Goal: Information Seeking & Learning: Find specific page/section

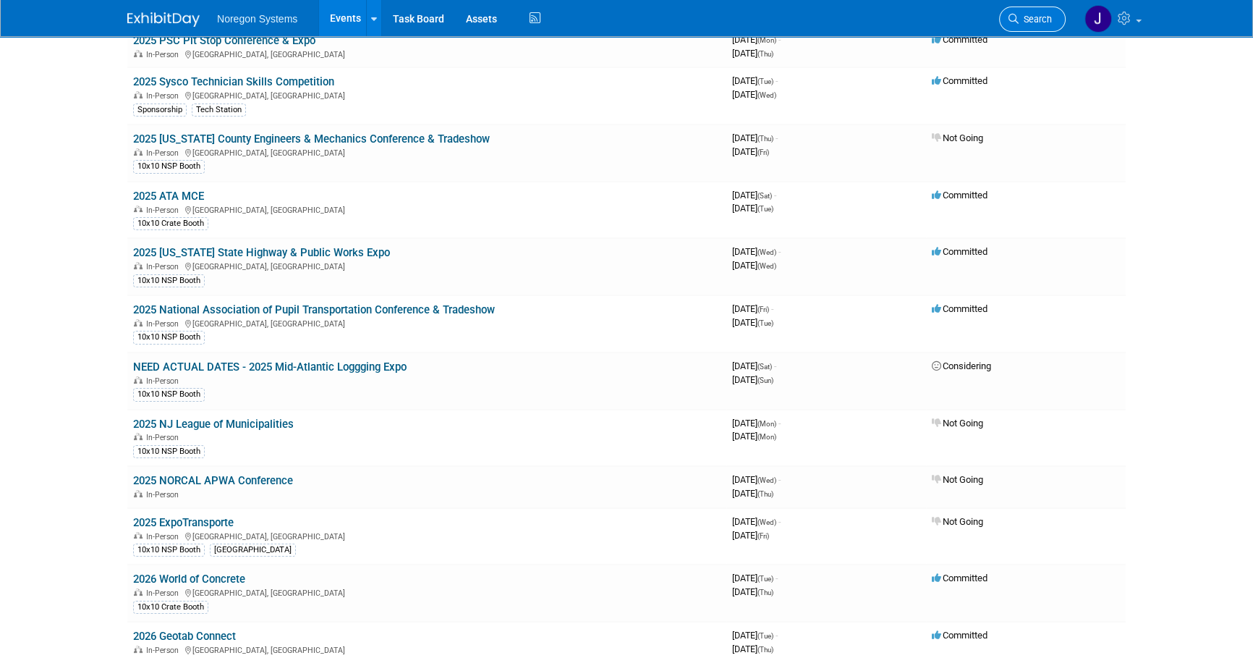
click at [1034, 21] on span "Search" at bounding box center [1035, 19] width 33 height 11
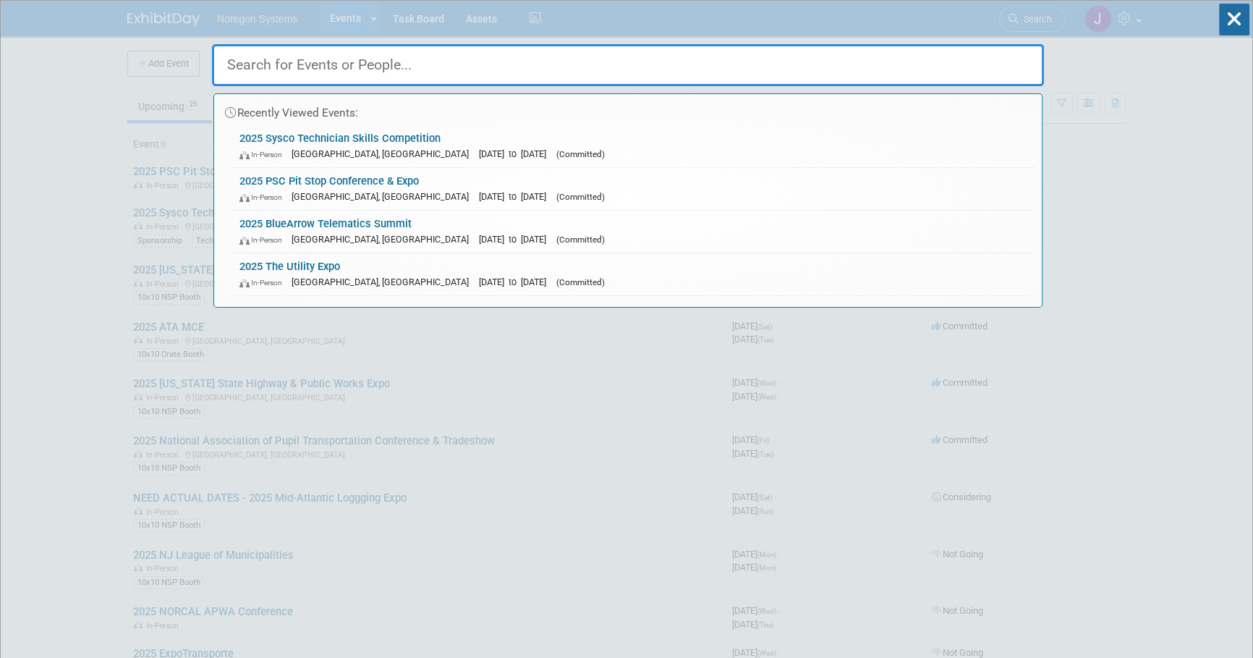
click at [813, 67] on input "text" at bounding box center [628, 65] width 832 height 42
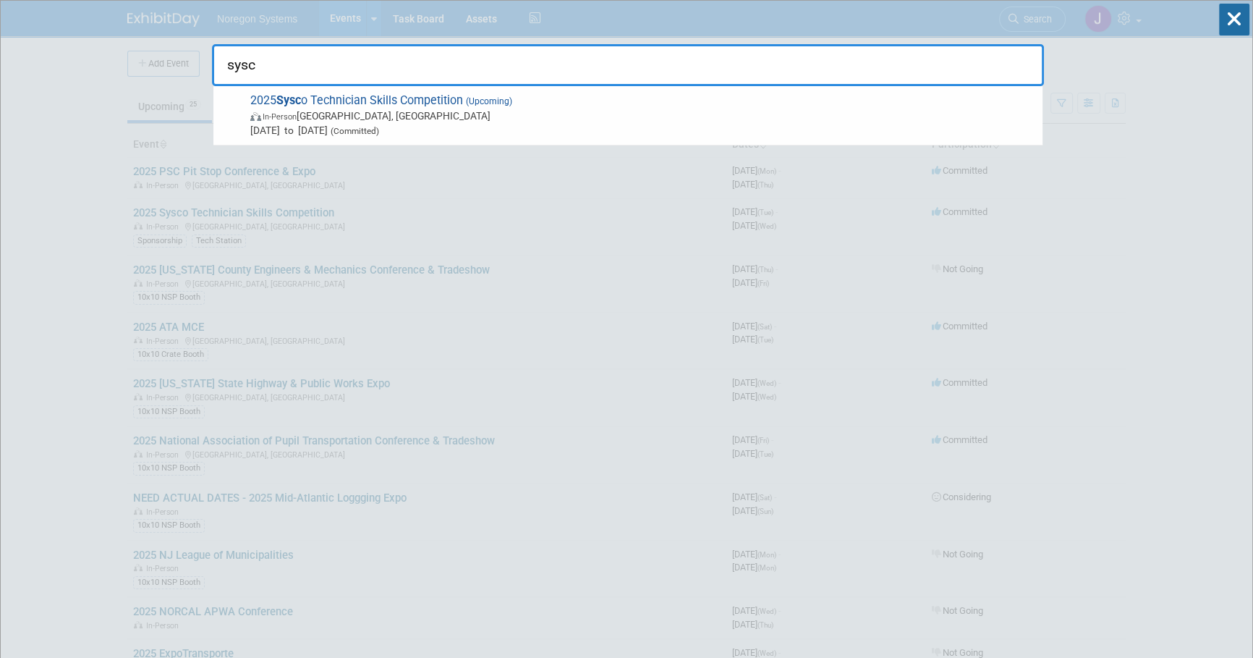
type input "sysco"
drag, startPoint x: 429, startPoint y: 75, endPoint x: 97, endPoint y: 69, distance: 332.2
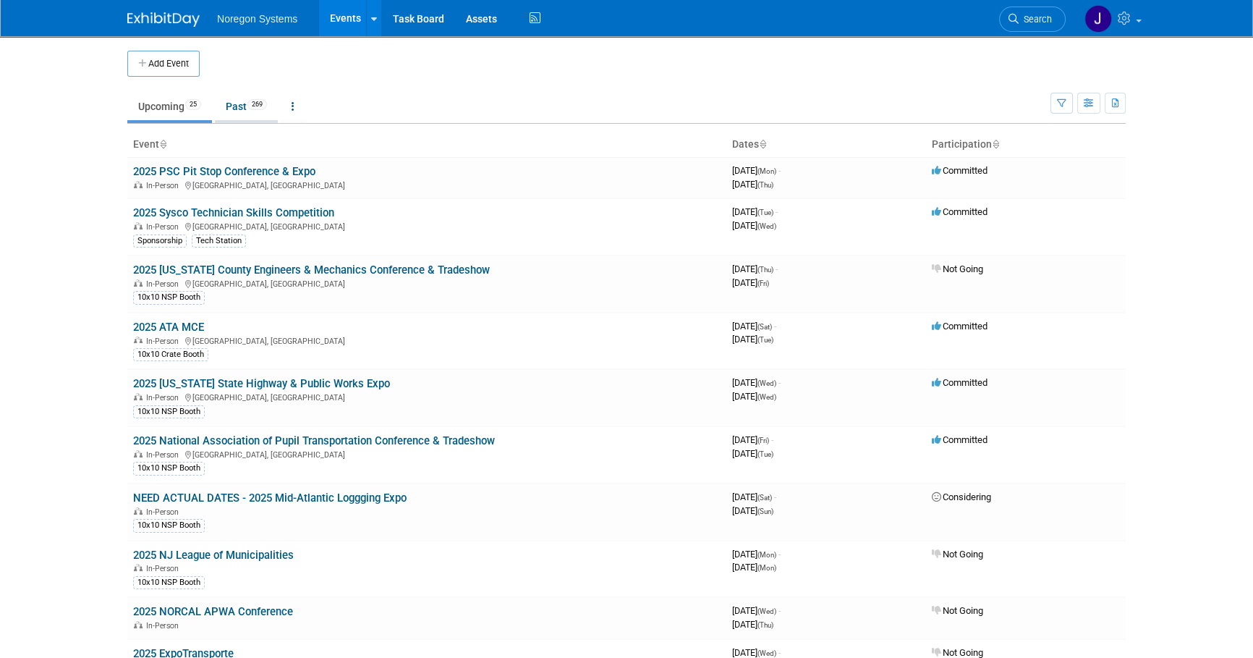
click at [237, 107] on link "Past 269" at bounding box center [246, 106] width 63 height 27
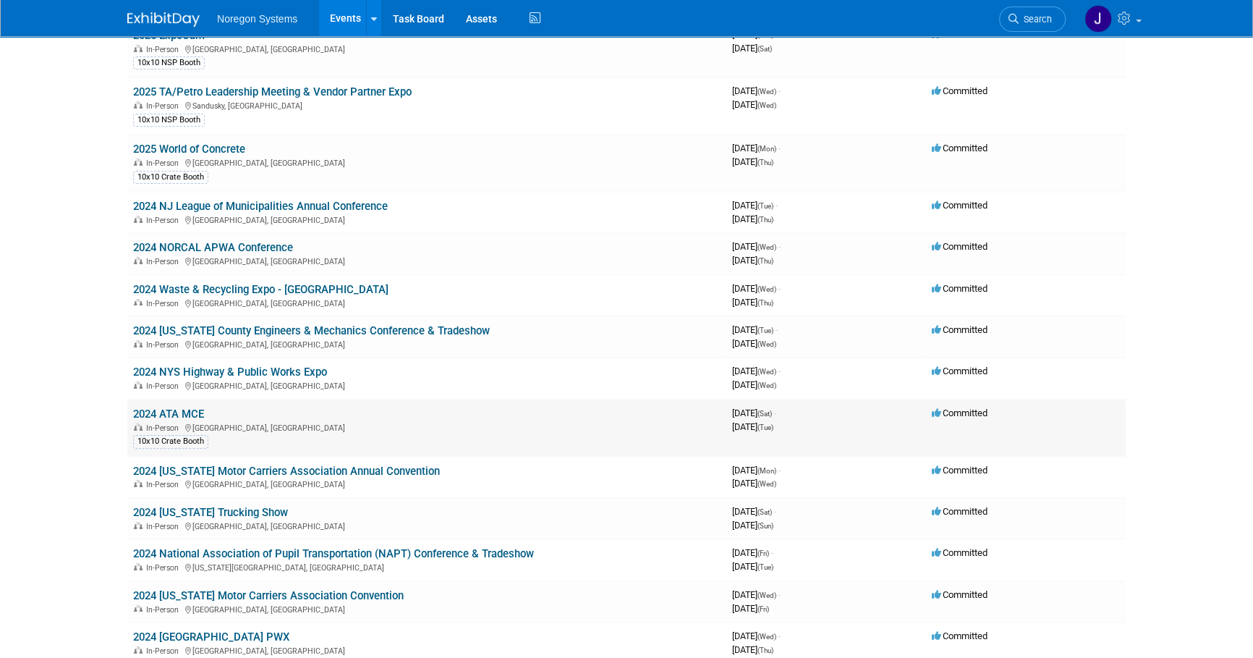
scroll to position [5985, 0]
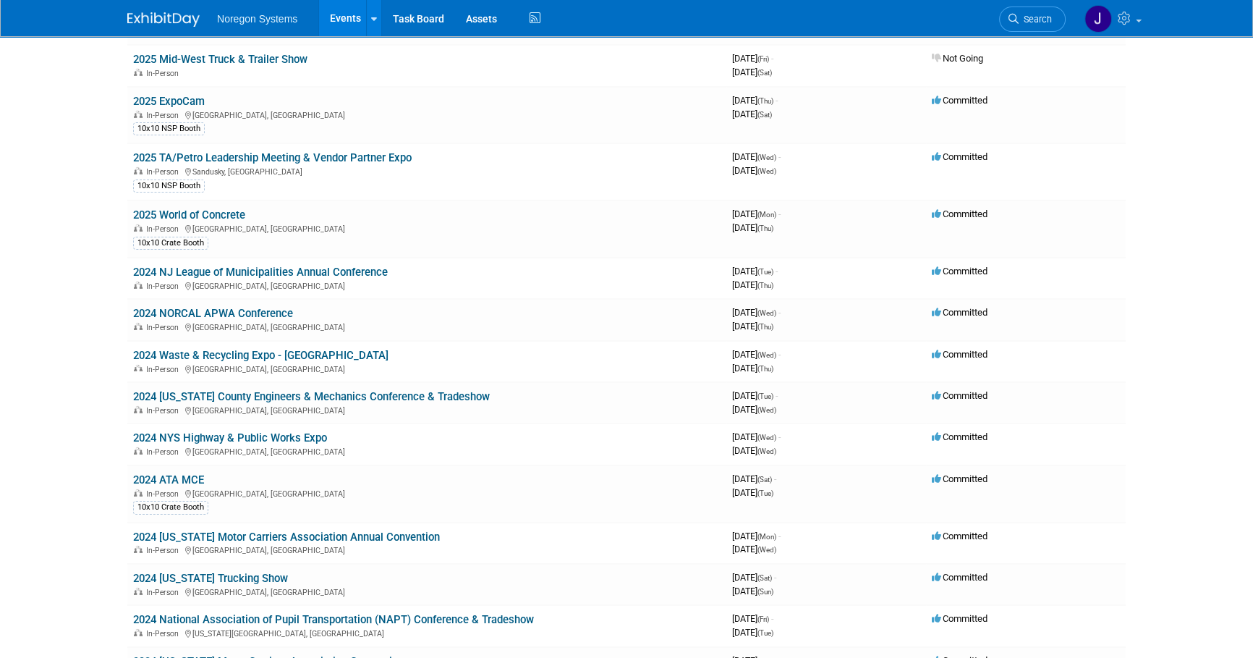
click at [169, 21] on img at bounding box center [163, 19] width 72 height 14
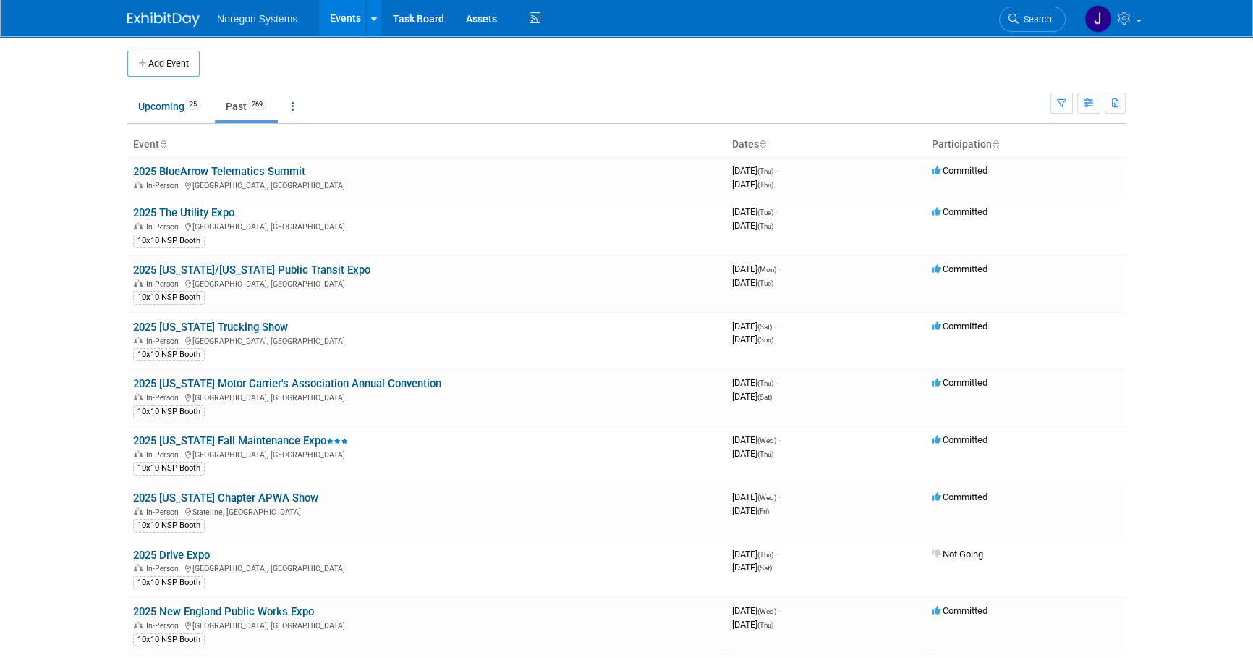
click at [238, 110] on link "Past 269" at bounding box center [246, 106] width 63 height 27
click at [172, 110] on link "Upcoming 25" at bounding box center [169, 106] width 85 height 27
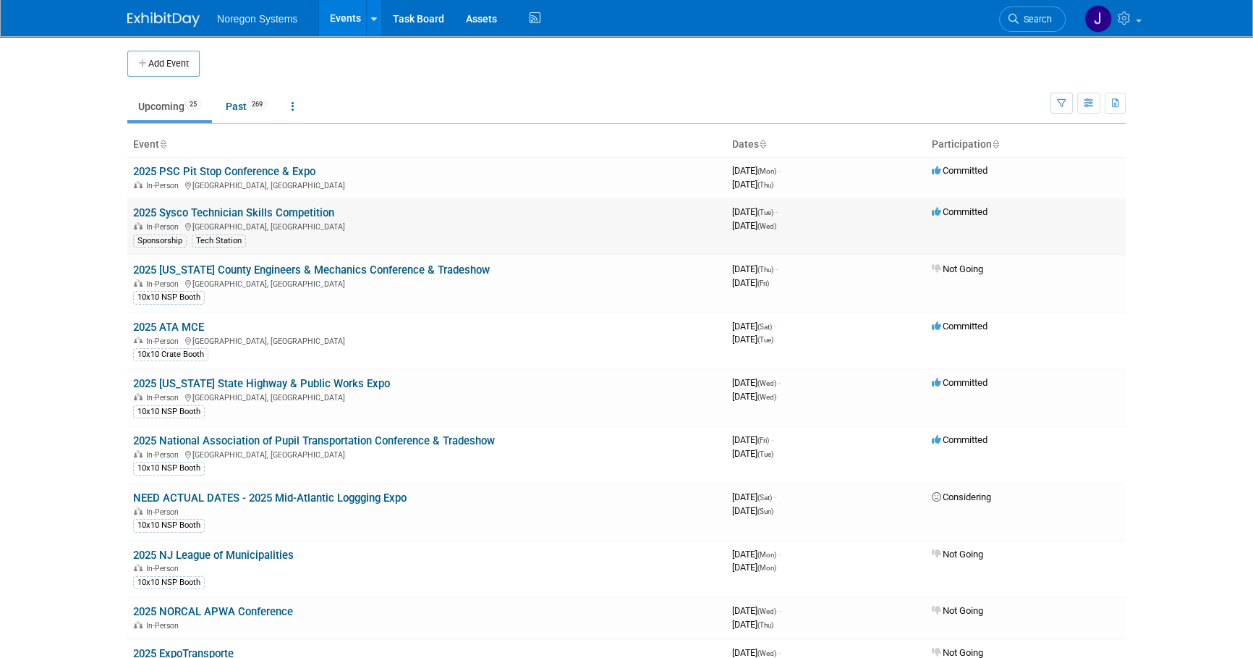
drag, startPoint x: 349, startPoint y: 212, endPoint x: 133, endPoint y: 213, distance: 216.3
click at [133, 213] on td "2025 Sysco Technician Skills Competition In-Person Houston, TX Sponsorship Tech…" at bounding box center [426, 226] width 599 height 57
copy link "2025 Sysco Technician Skills Competition"
drag, startPoint x: 331, startPoint y: 170, endPoint x: 133, endPoint y: 166, distance: 197.6
click at [133, 166] on td "2025 PSC Pit Stop Conference & Expo In-Person San Diego, CA" at bounding box center [426, 177] width 599 height 41
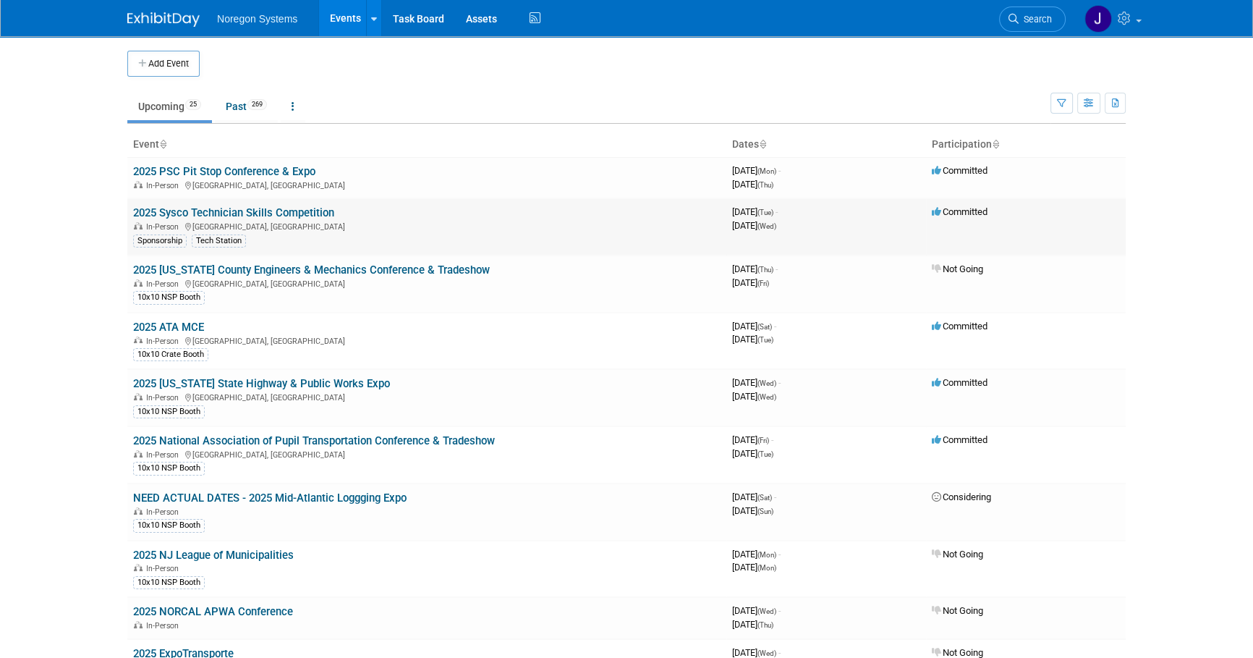
copy link "2025 PSC Pit Stop Conference & Expo"
click at [232, 109] on link "Past 269" at bounding box center [246, 106] width 63 height 27
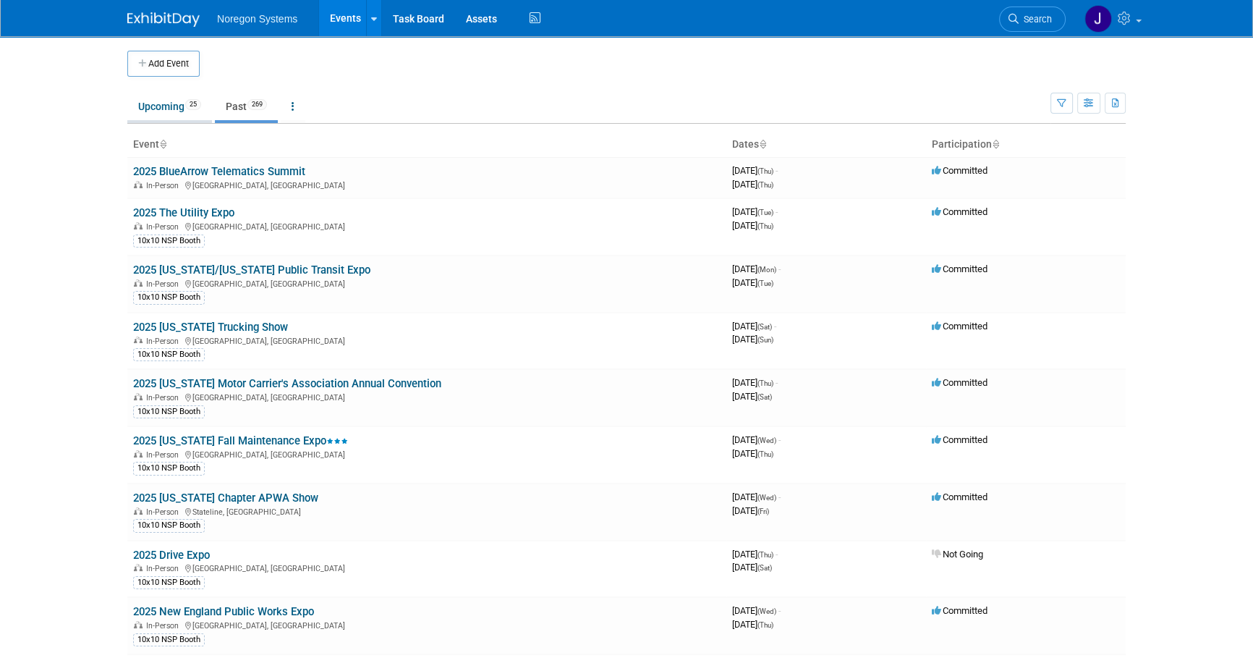
click at [155, 103] on link "Upcoming 25" at bounding box center [169, 106] width 85 height 27
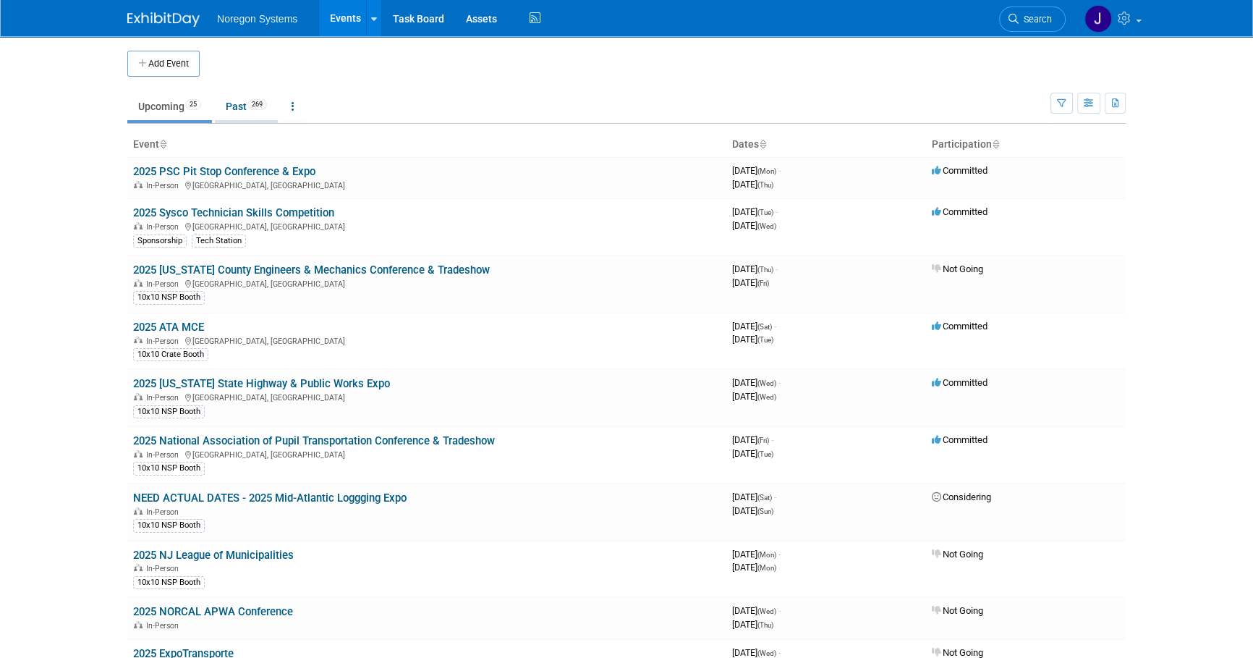
click at [234, 106] on link "Past 269" at bounding box center [246, 106] width 63 height 27
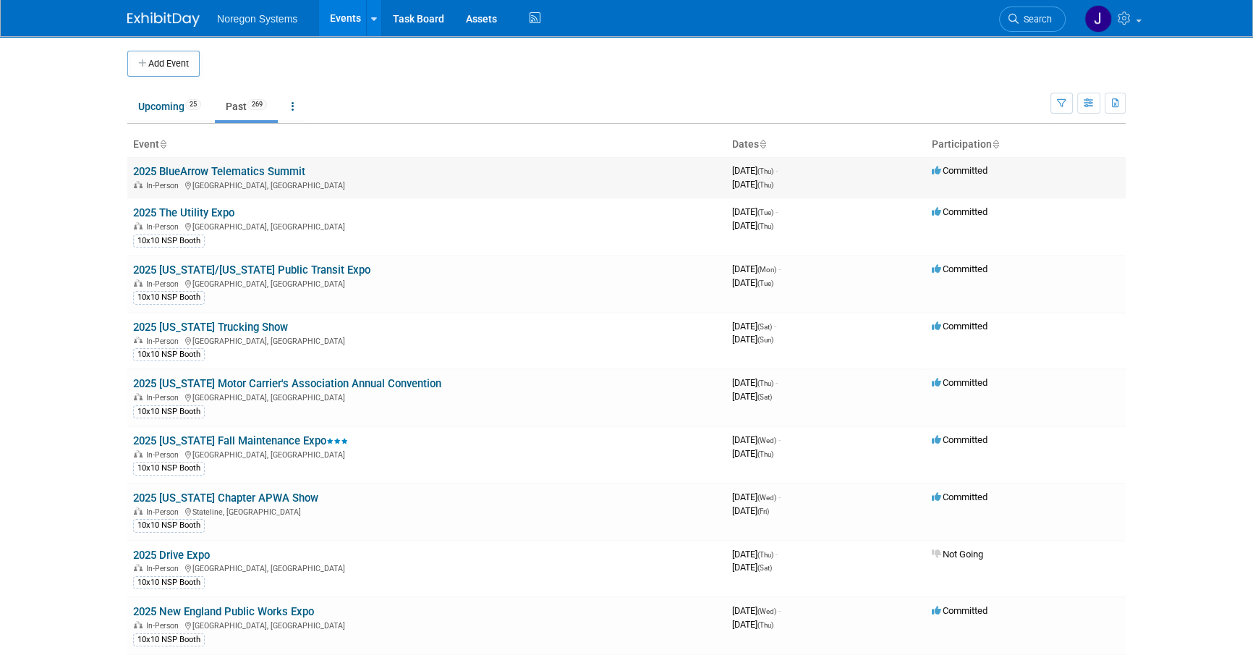
drag, startPoint x: 305, startPoint y: 170, endPoint x: 133, endPoint y: 173, distance: 172.2
click at [133, 173] on td "2025 BlueArrow Telematics Summit In-Person Raleigh, NC" at bounding box center [426, 177] width 599 height 41
copy link "2025 BlueArrow Telematics Summit"
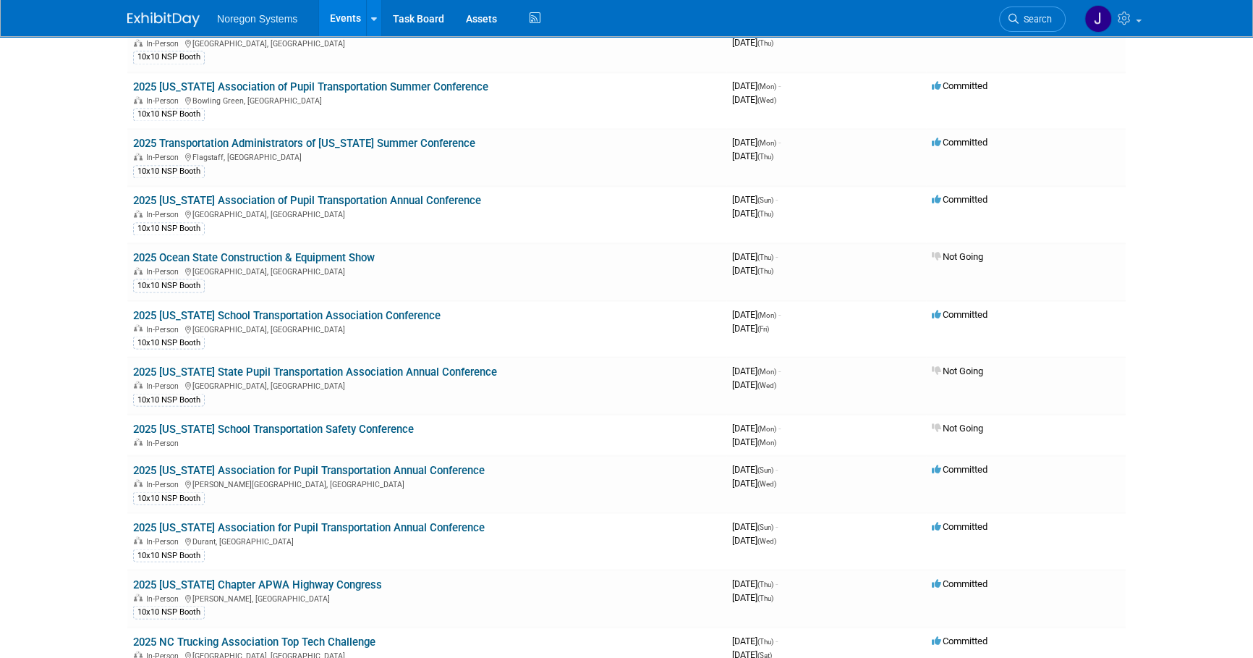
scroll to position [3157, 0]
click at [1030, 12] on link "Search" at bounding box center [1032, 19] width 67 height 25
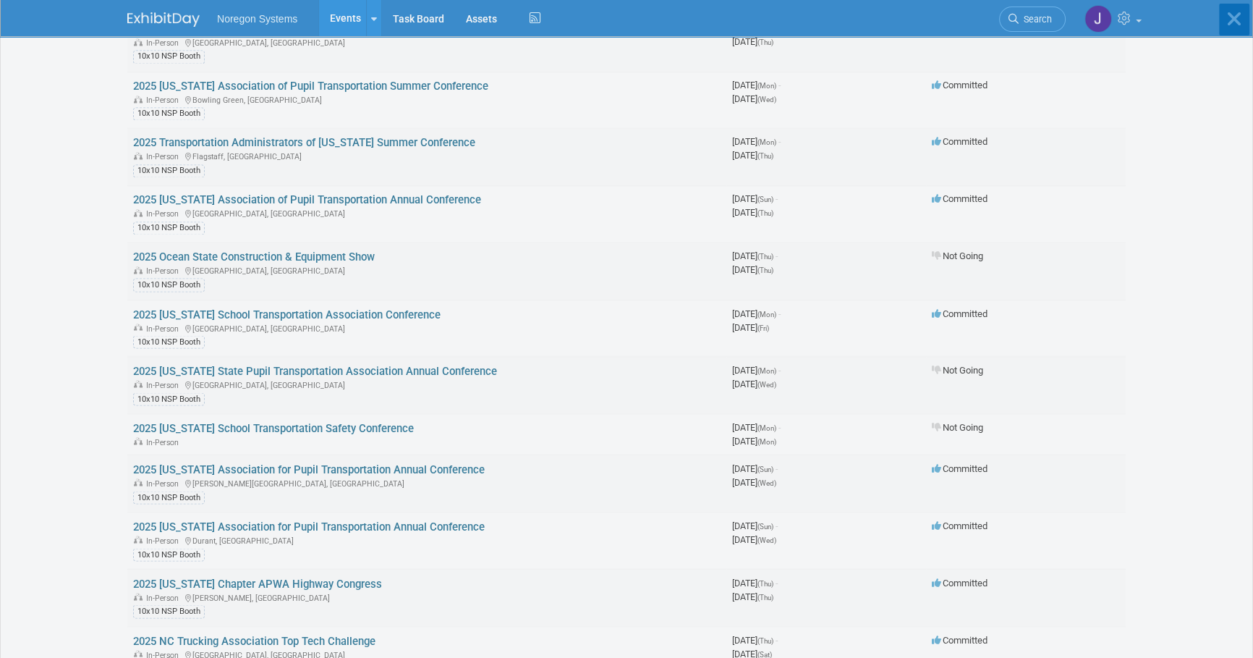
scroll to position [0, 0]
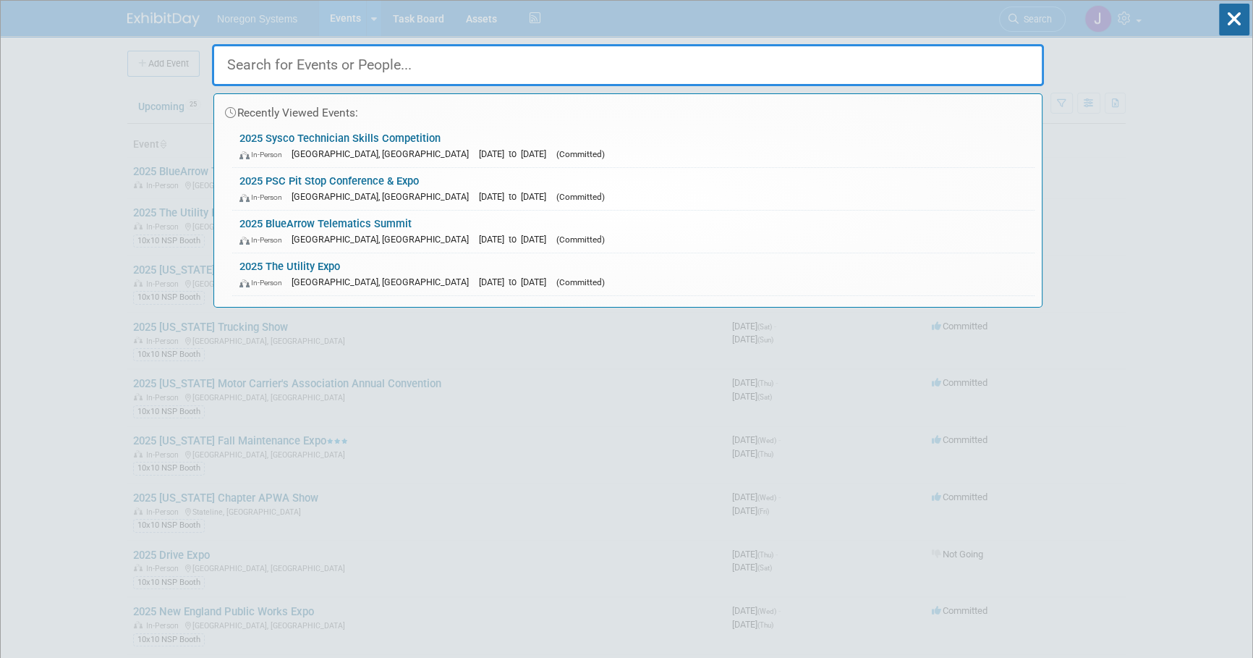
click at [910, 67] on input "text" at bounding box center [628, 65] width 832 height 42
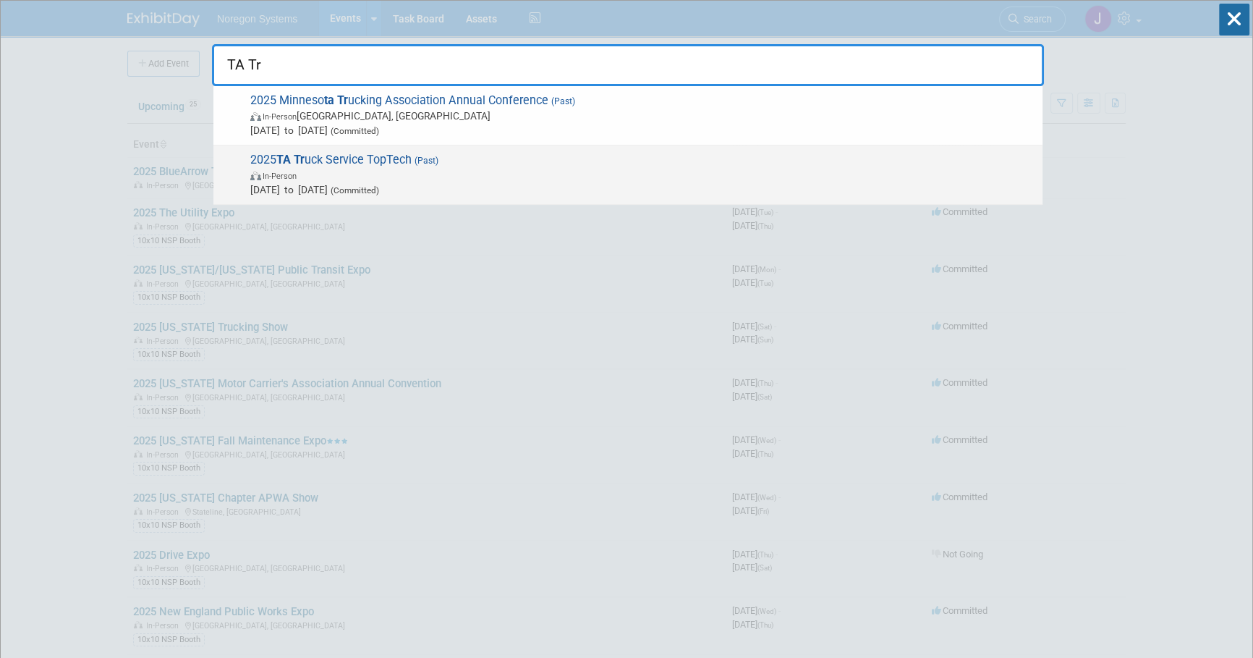
type input "TA Tr"
click at [482, 188] on span "Jul 21, 2025 to Jul 24, 2025 (Committed)" at bounding box center [642, 189] width 785 height 14
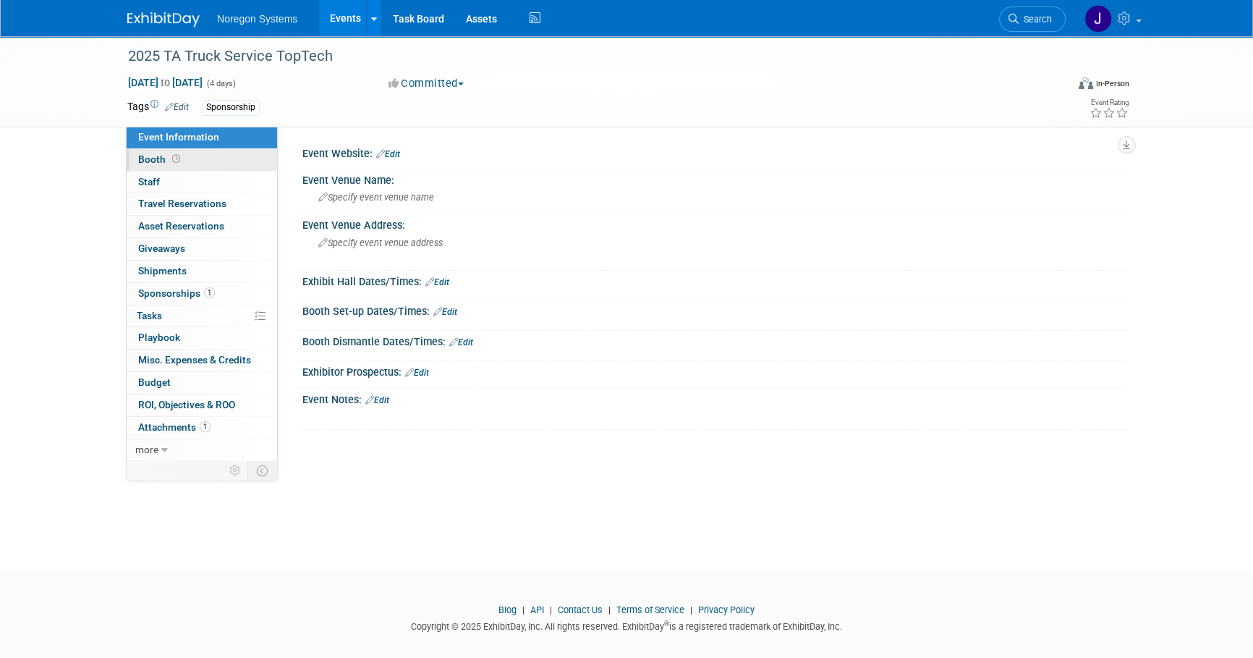
click at [220, 158] on link "Booth" at bounding box center [202, 160] width 151 height 22
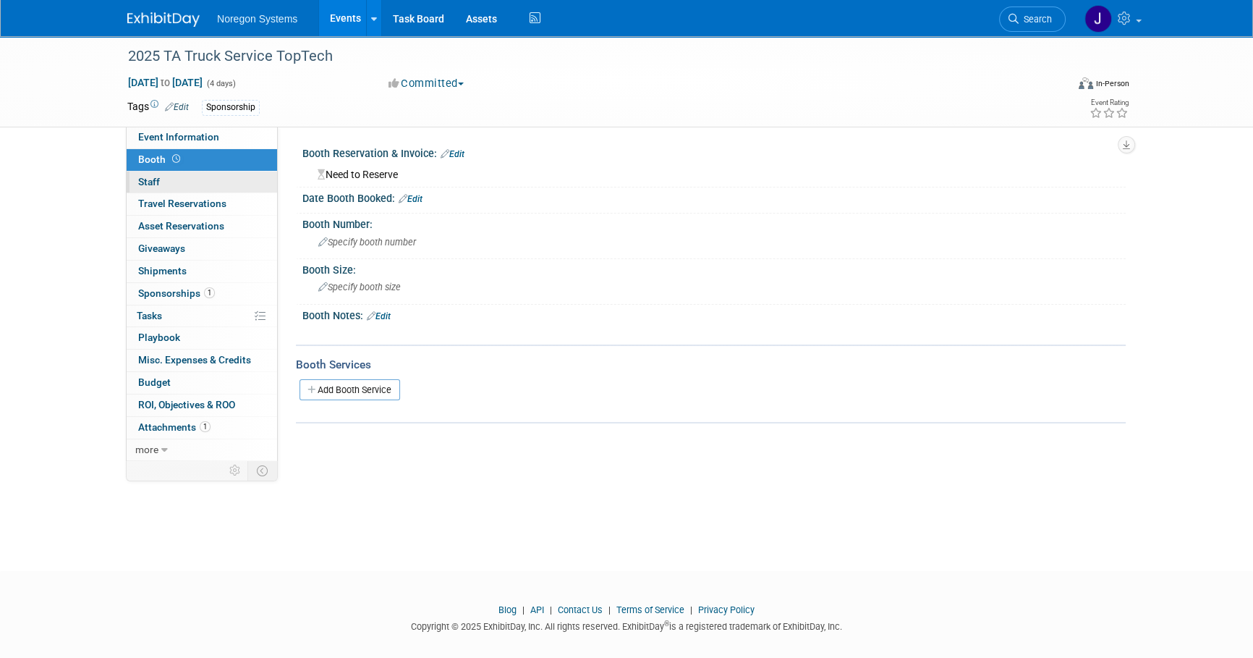
click at [221, 182] on link "0 Staff 0" at bounding box center [202, 182] width 151 height 22
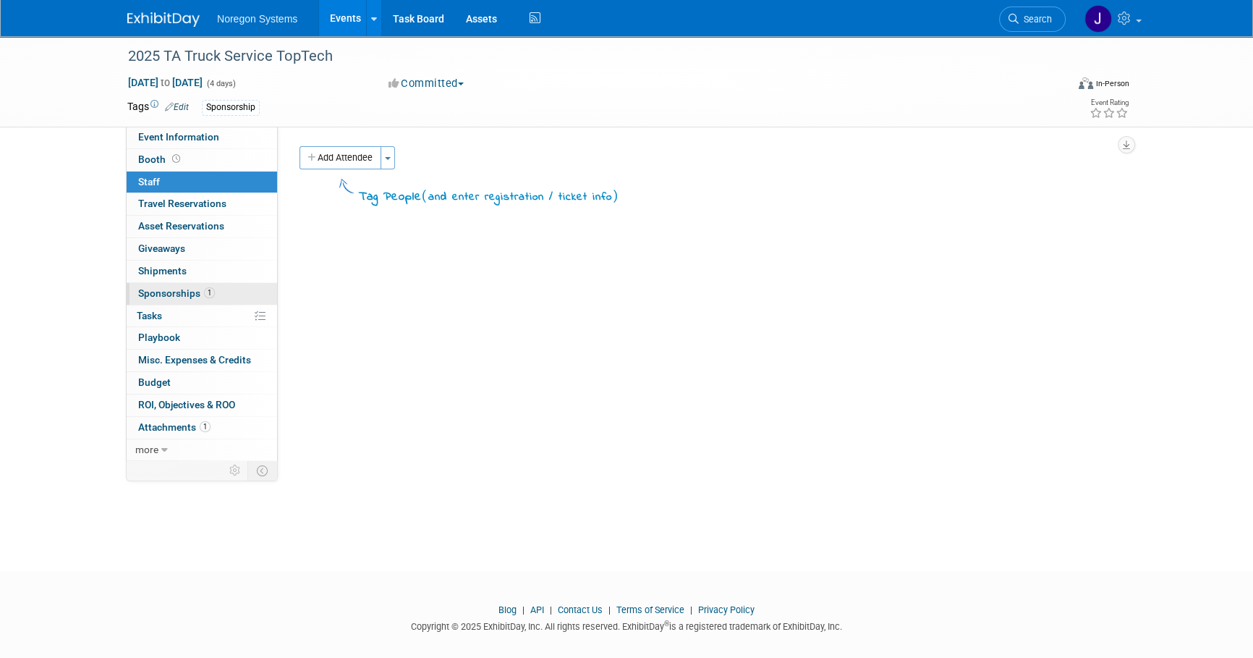
click at [238, 287] on link "1 Sponsorships 1" at bounding box center [202, 294] width 151 height 22
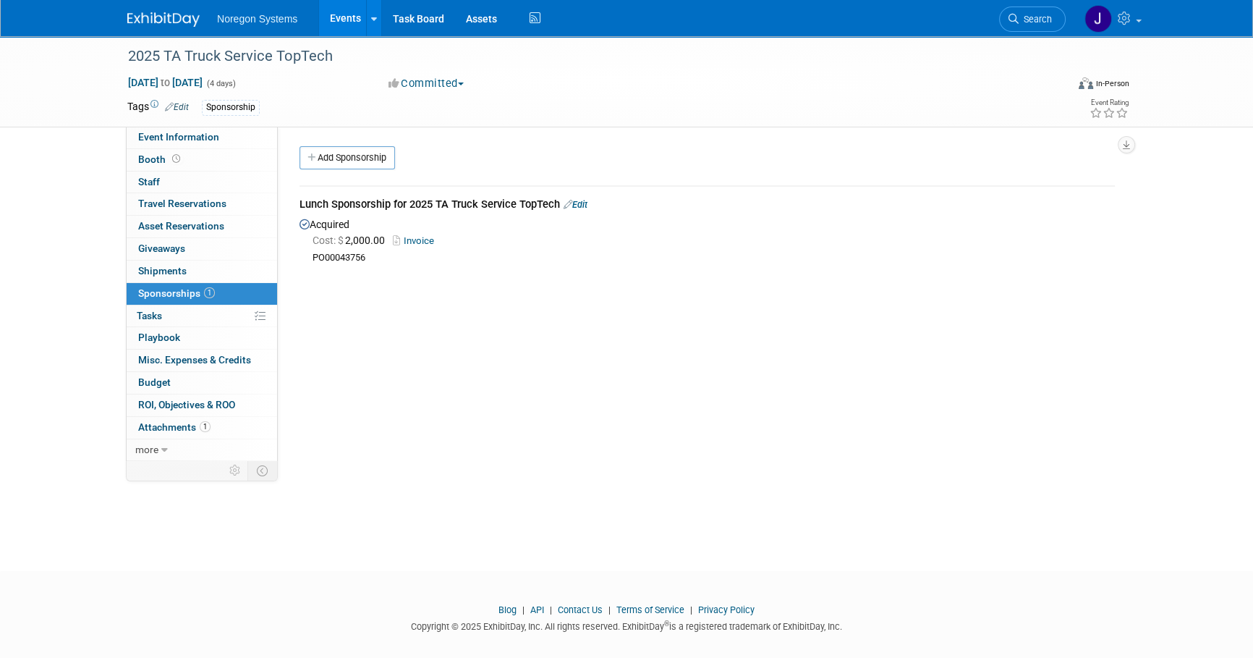
drag, startPoint x: 372, startPoint y: 259, endPoint x: 313, endPoint y: 258, distance: 59.3
click at [313, 258] on div "PO00043756" at bounding box center [714, 258] width 802 height 12
copy div "PO00043756"
